Goal: Information Seeking & Learning: Learn about a topic

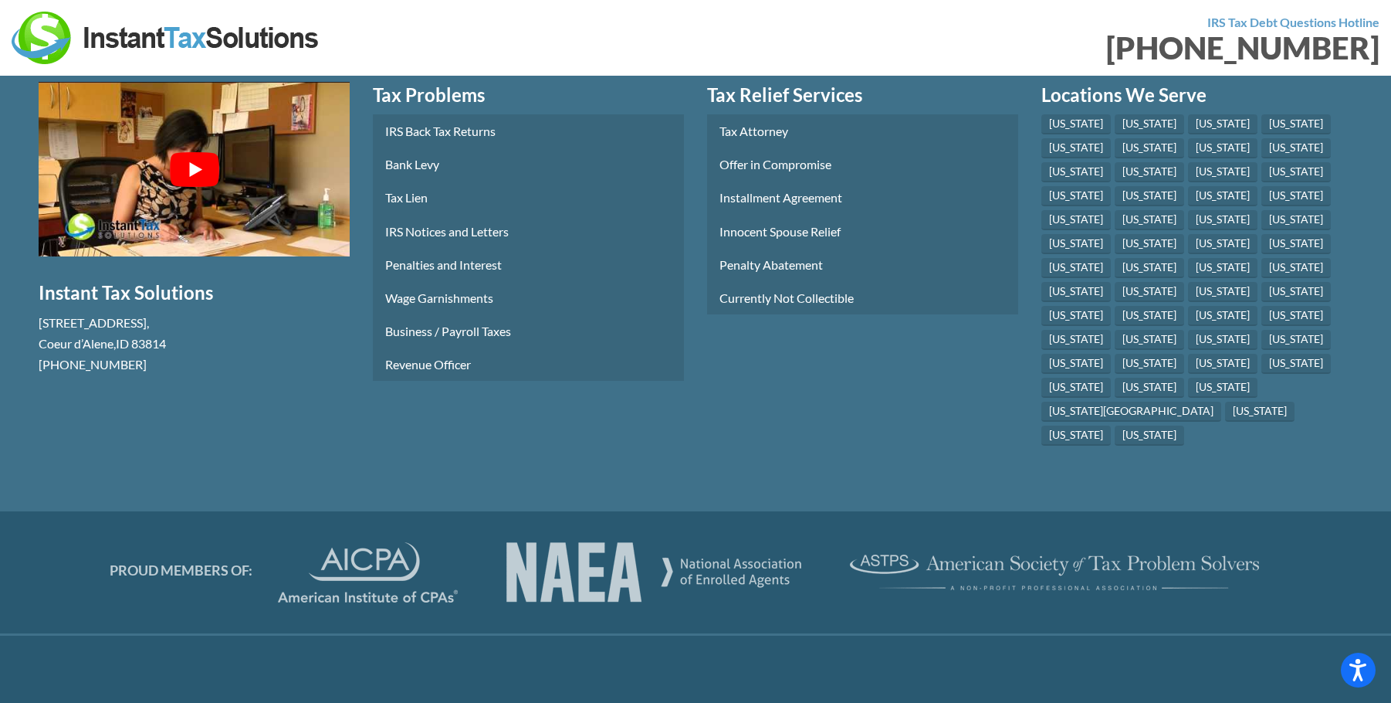
scroll to position [8005, 0]
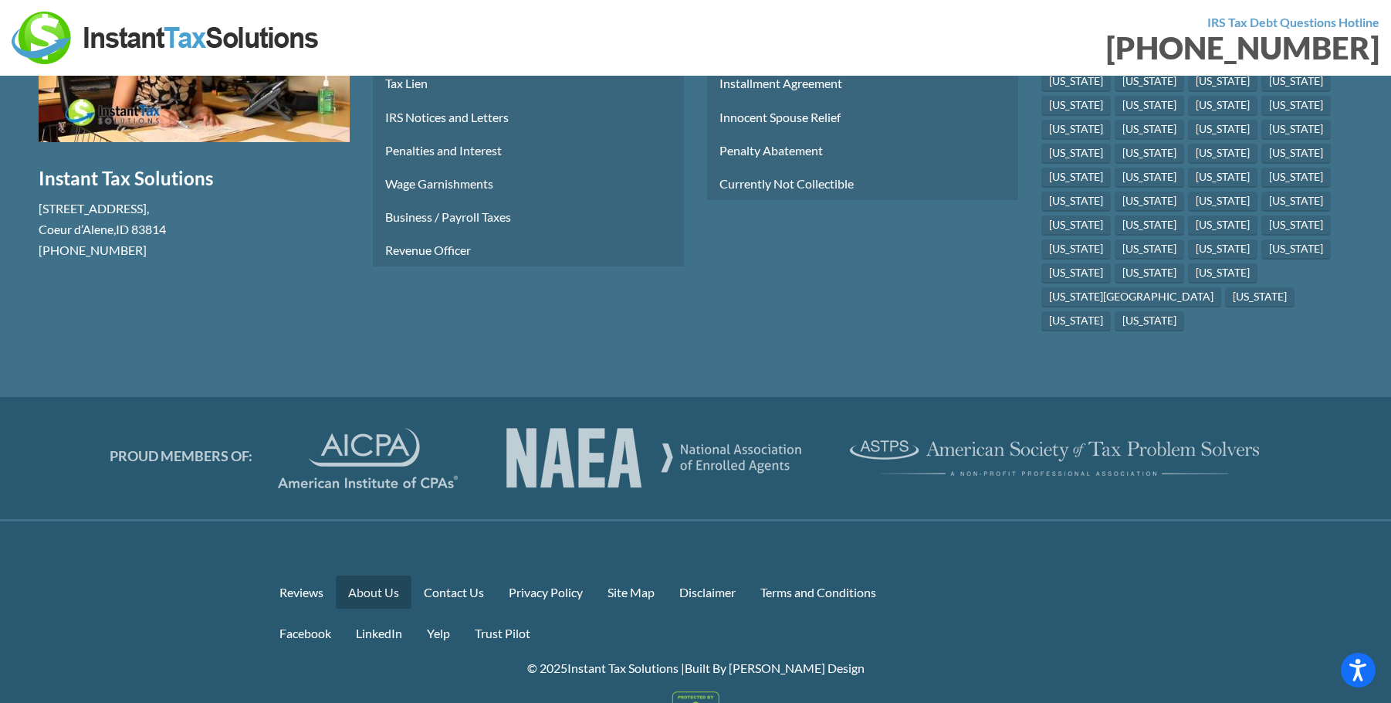
click at [378, 575] on link "About Us" at bounding box center [374, 591] width 76 height 33
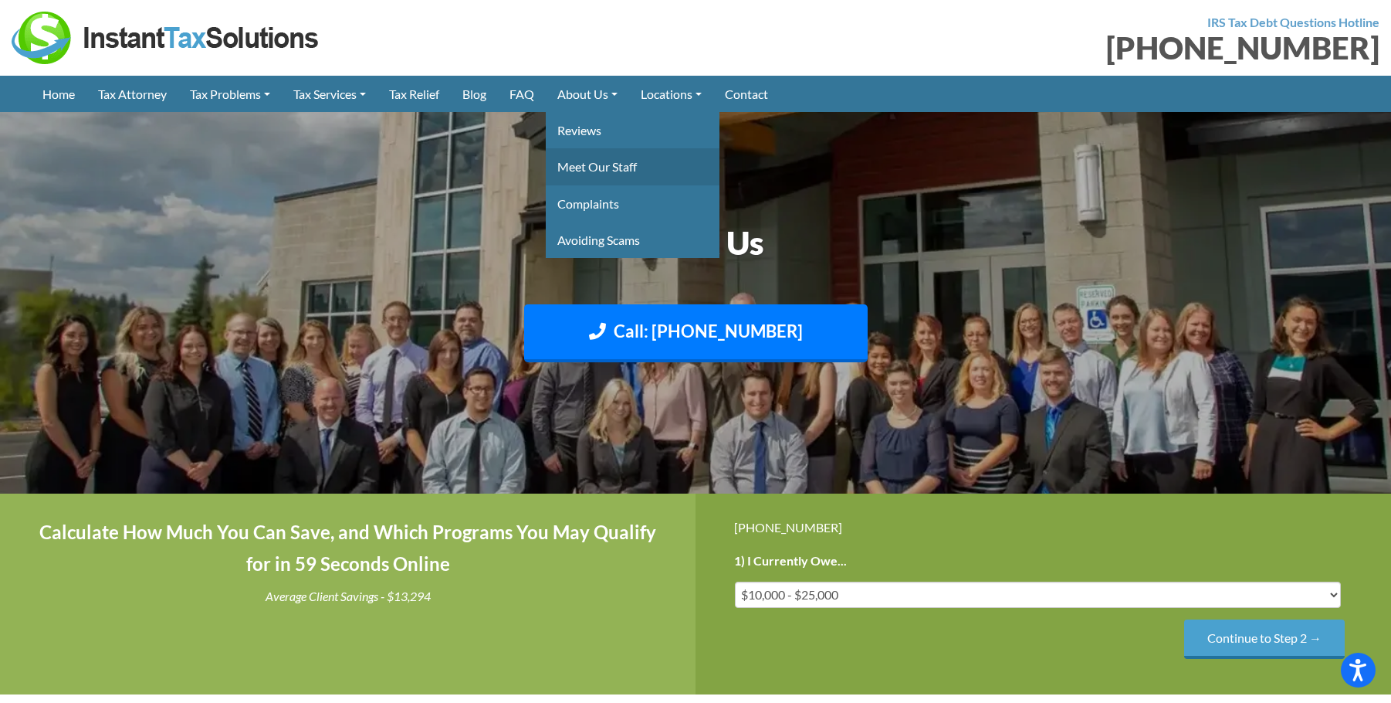
click at [615, 158] on link "Meet Our Staff" at bounding box center [633, 166] width 174 height 36
